Goal: Navigation & Orientation: Find specific page/section

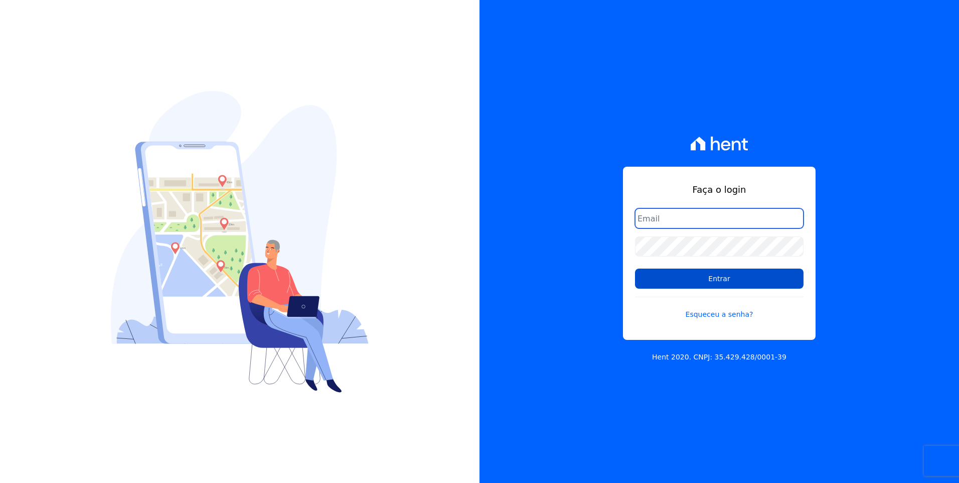
type input "[EMAIL_ADDRESS][DOMAIN_NAME]"
click at [736, 274] on input "Entrar" at bounding box center [719, 278] width 169 height 20
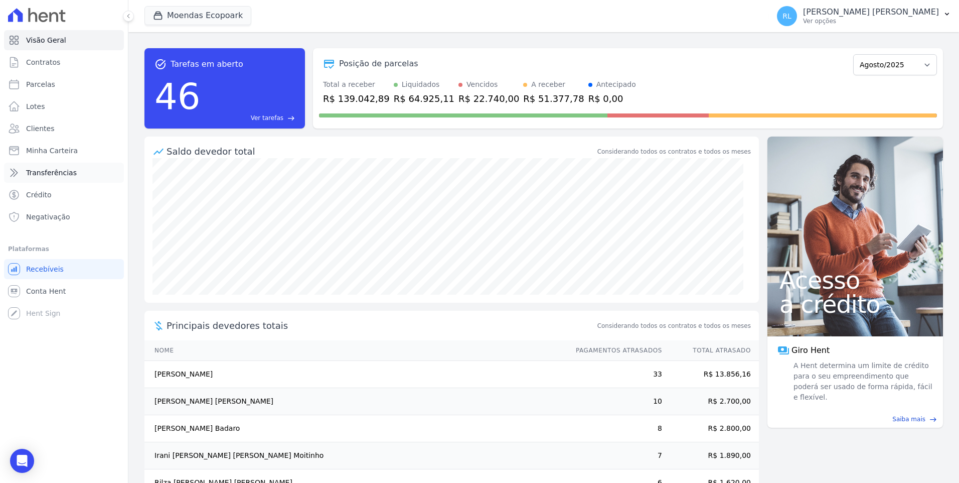
click at [72, 172] on link "Transferências" at bounding box center [64, 173] width 120 height 20
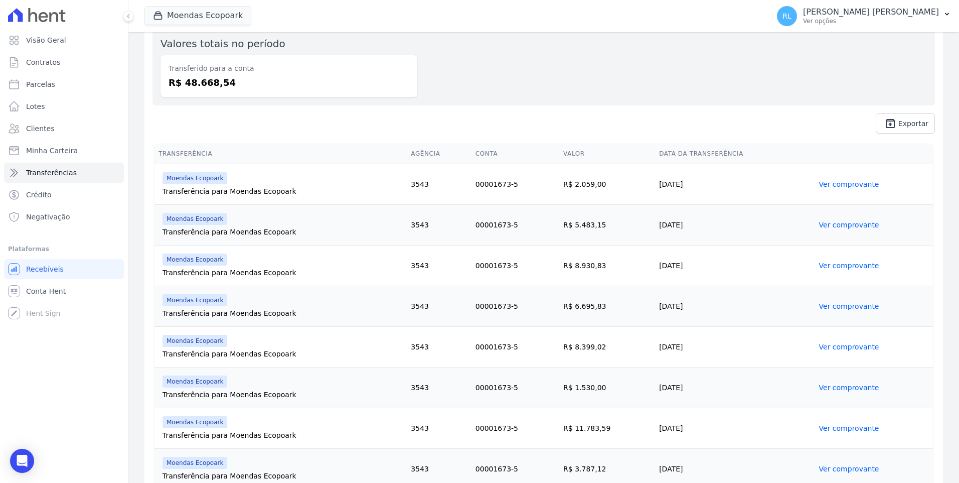
scroll to position [138, 0]
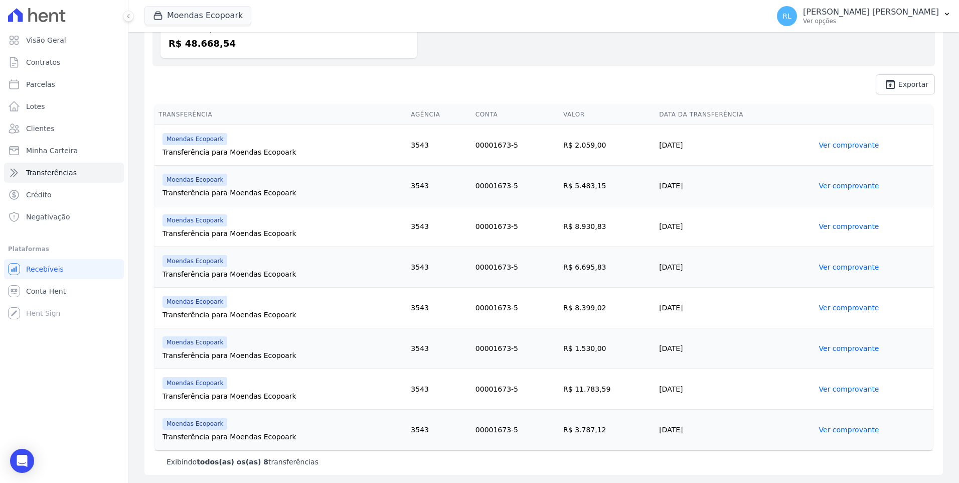
click at [848, 430] on link "Ver comprovante" at bounding box center [849, 429] width 60 height 8
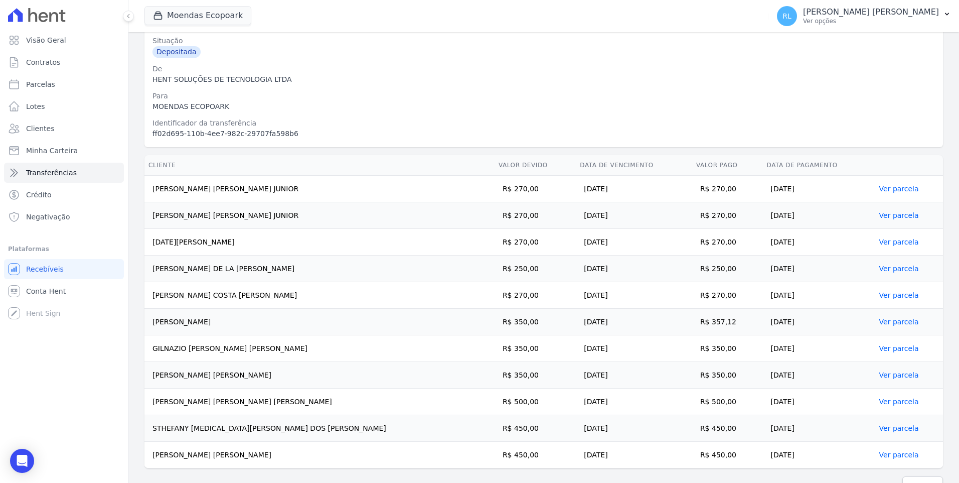
scroll to position [161, 0]
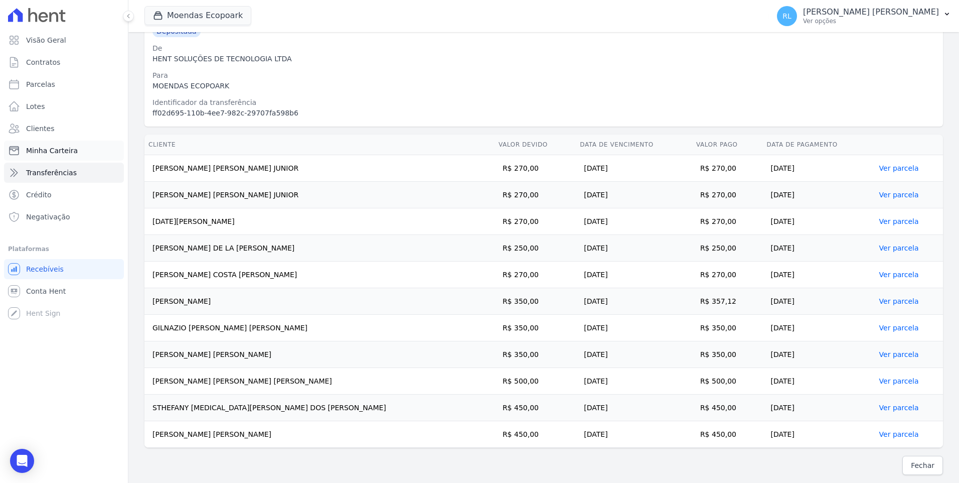
click at [62, 147] on span "Minha Carteira" at bounding box center [52, 150] width 52 height 10
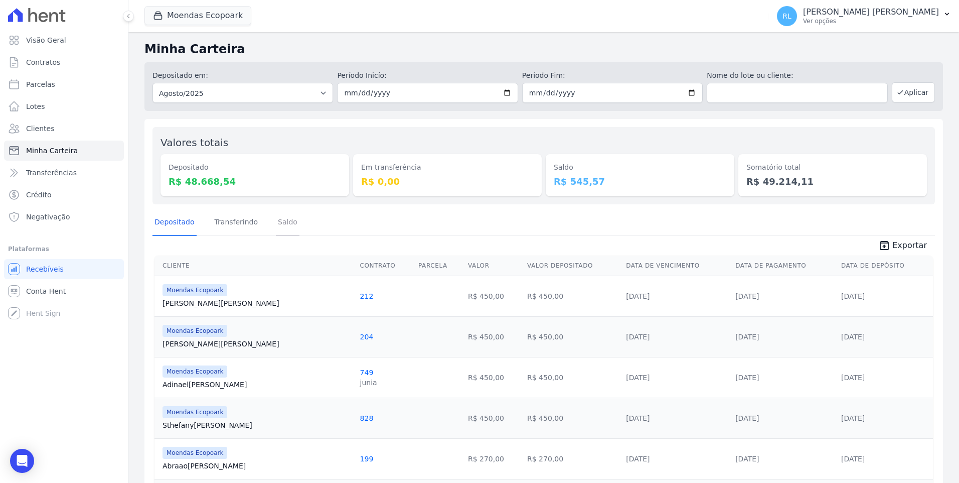
click at [276, 222] on link "Saldo" at bounding box center [288, 223] width 24 height 26
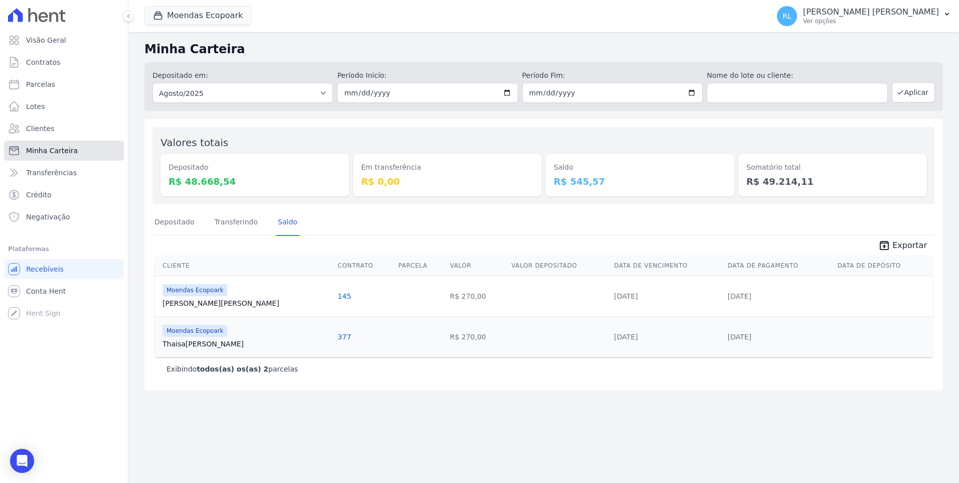
click at [61, 148] on span "Minha Carteira" at bounding box center [52, 150] width 52 height 10
